Goal: Navigation & Orientation: Find specific page/section

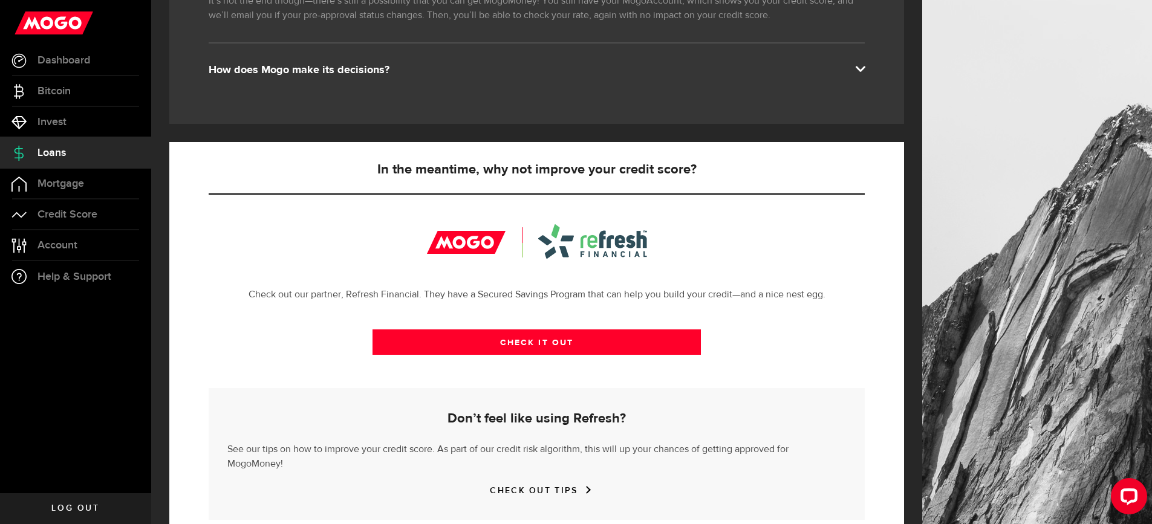
scroll to position [292, 0]
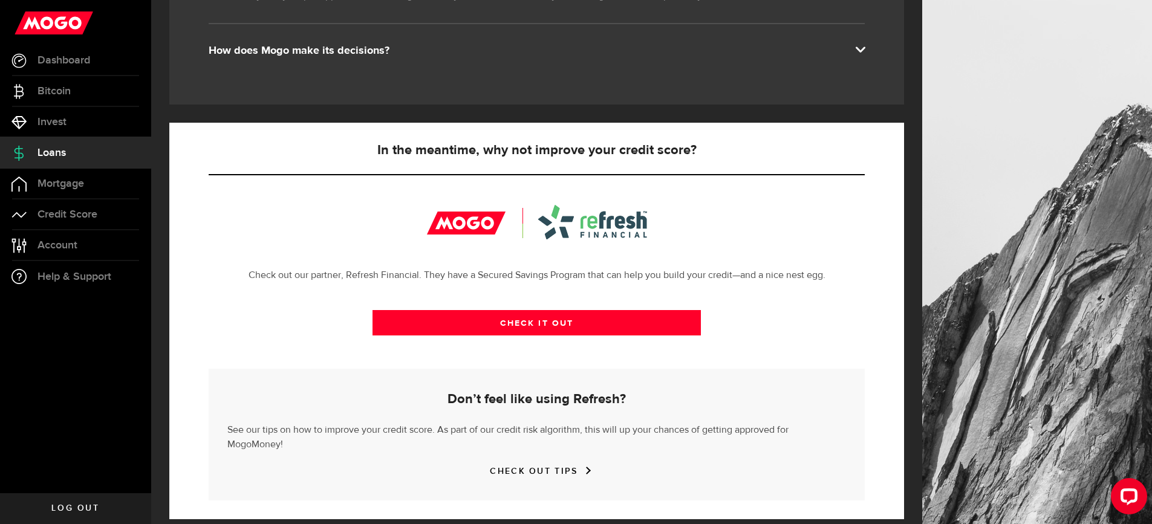
click at [865, 53] on span at bounding box center [860, 49] width 10 height 10
click at [865, 50] on span at bounding box center [860, 49] width 10 height 10
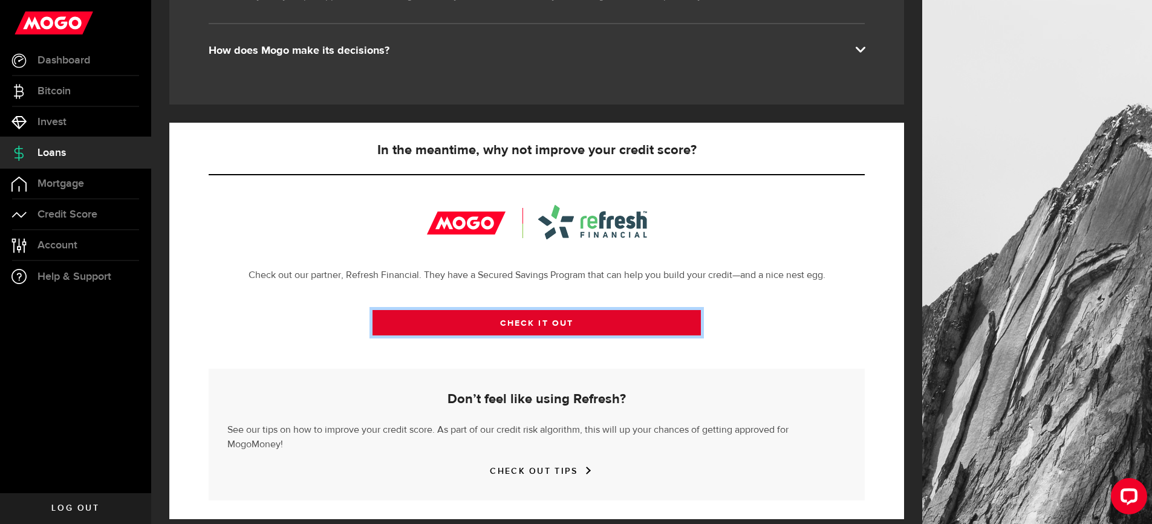
click at [537, 325] on link "CHECK IT OUT" at bounding box center [537, 322] width 328 height 25
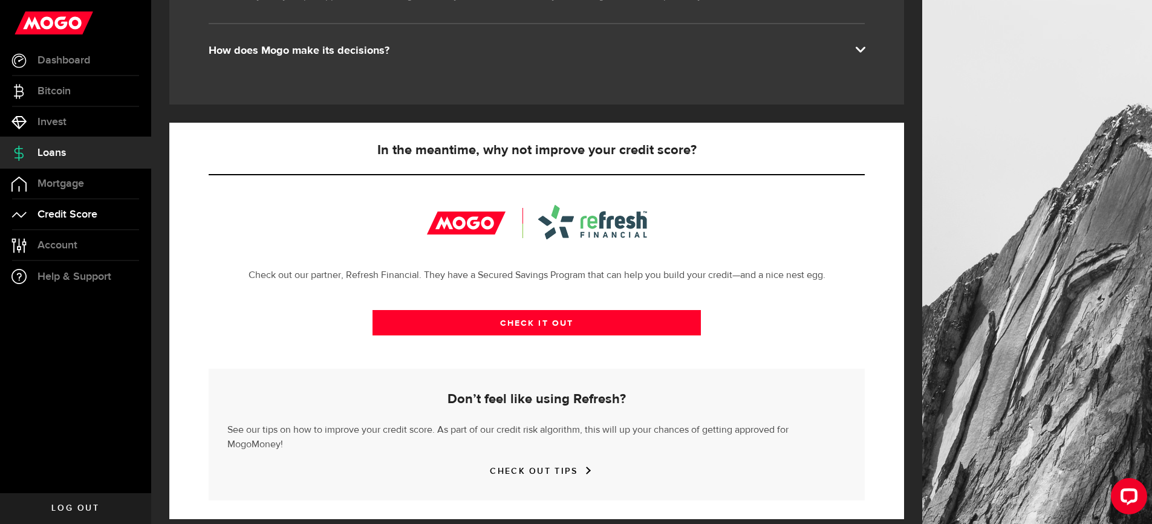
click at [88, 214] on span "Credit Score" at bounding box center [68, 214] width 60 height 11
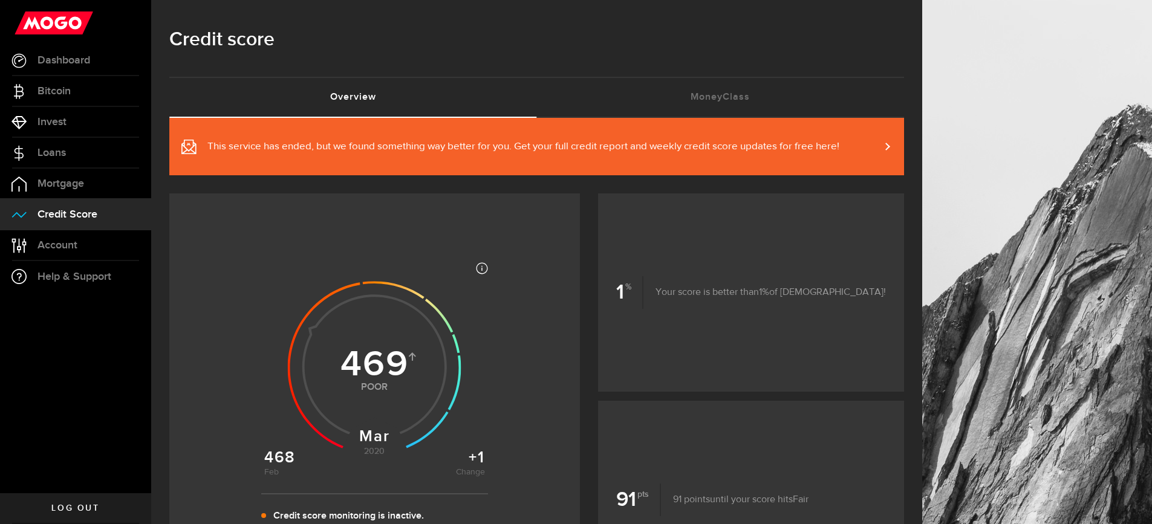
click at [509, 148] on span "This service has ended, but we found something way better for you. Get your ful…" at bounding box center [523, 147] width 632 height 15
click at [56, 244] on span "Account" at bounding box center [58, 245] width 40 height 11
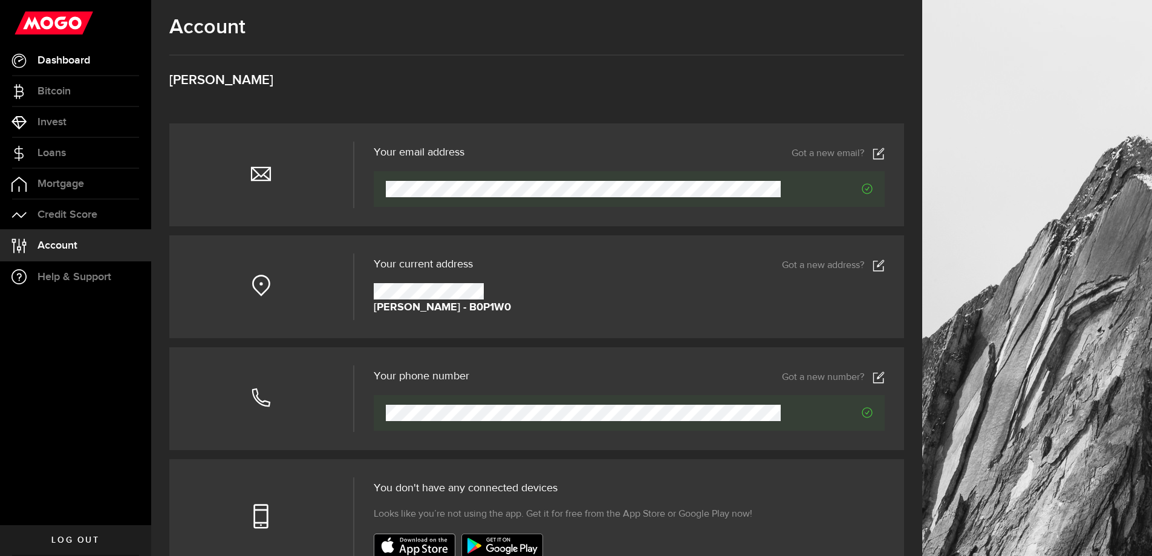
click at [65, 57] on span "Dashboard" at bounding box center [64, 60] width 53 height 11
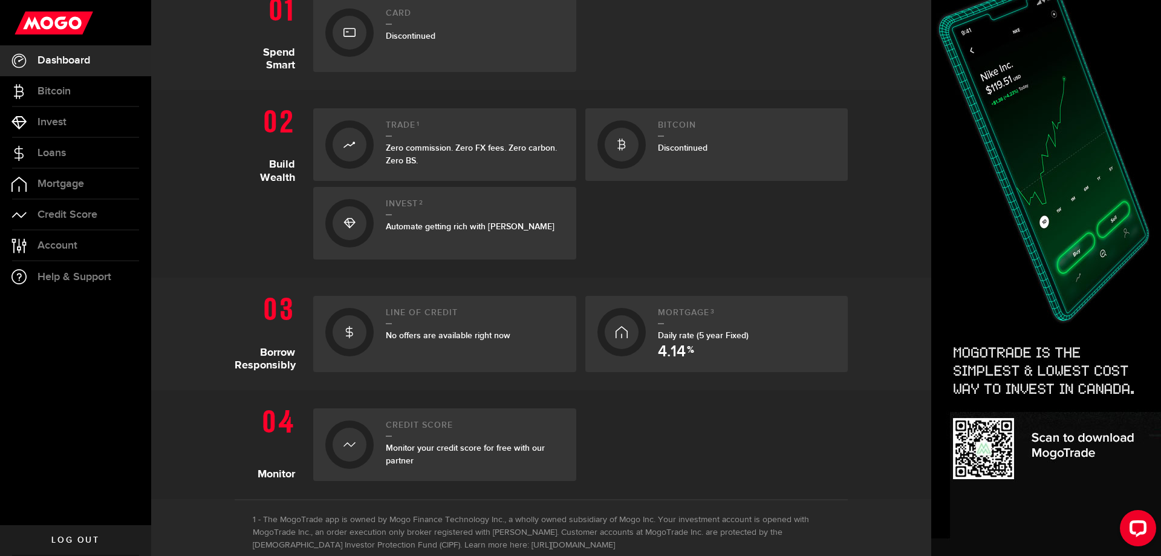
scroll to position [302, 0]
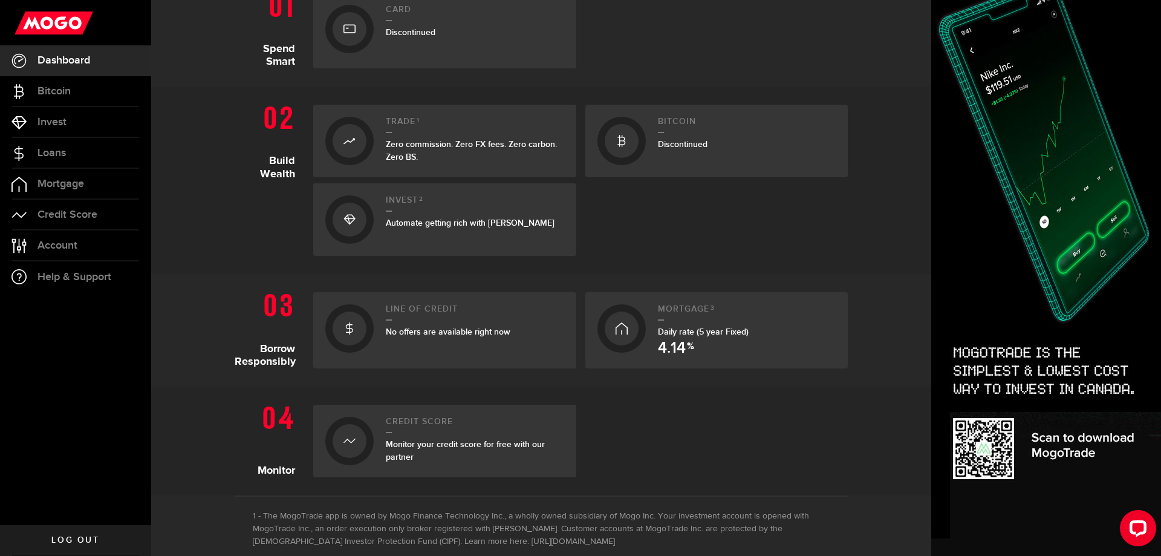
click at [429, 331] on span "No offers are available right now" at bounding box center [448, 332] width 125 height 10
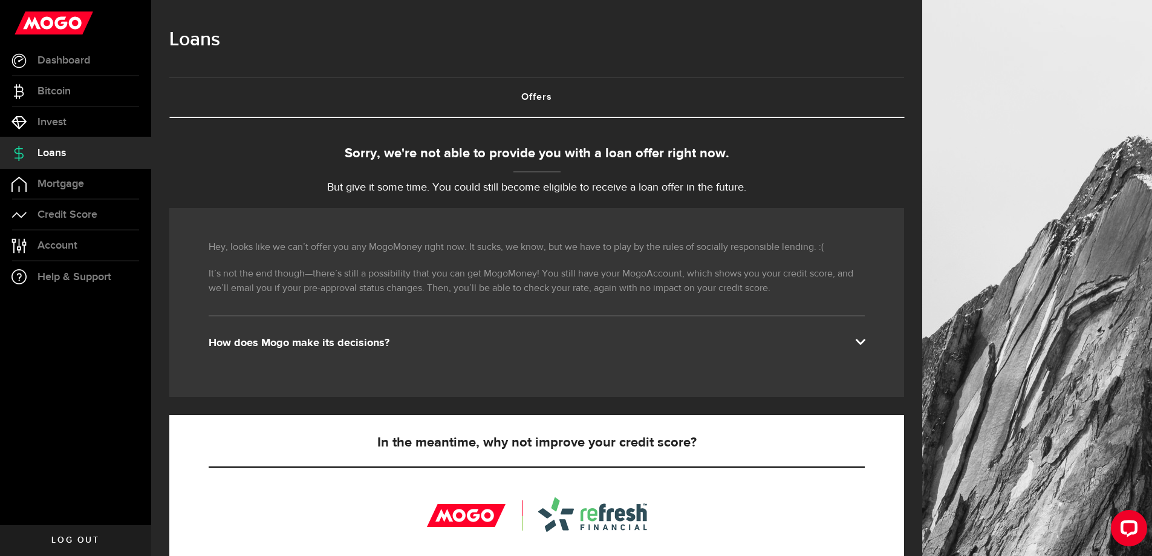
click at [66, 153] on span "Loans" at bounding box center [52, 153] width 28 height 11
click at [64, 55] on span "Dashboard" at bounding box center [64, 60] width 53 height 11
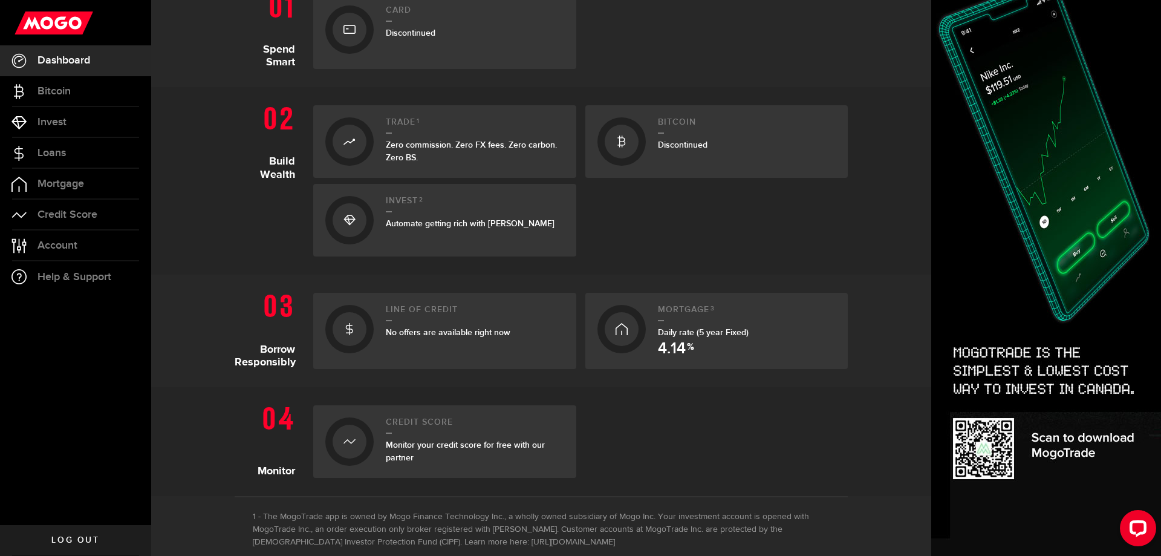
scroll to position [302, 0]
click at [45, 25] on use at bounding box center [54, 22] width 79 height 23
click at [85, 275] on span "Help & Support" at bounding box center [75, 277] width 74 height 11
